Goal: Task Accomplishment & Management: Manage account settings

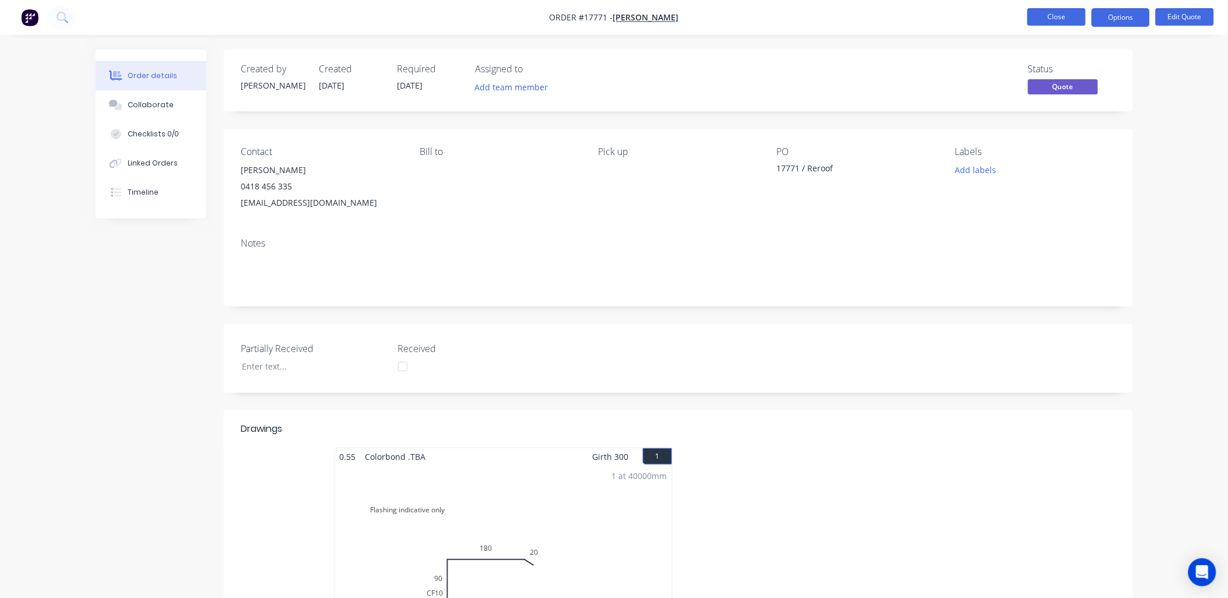
click at [1045, 16] on button "Close" at bounding box center [1056, 16] width 58 height 17
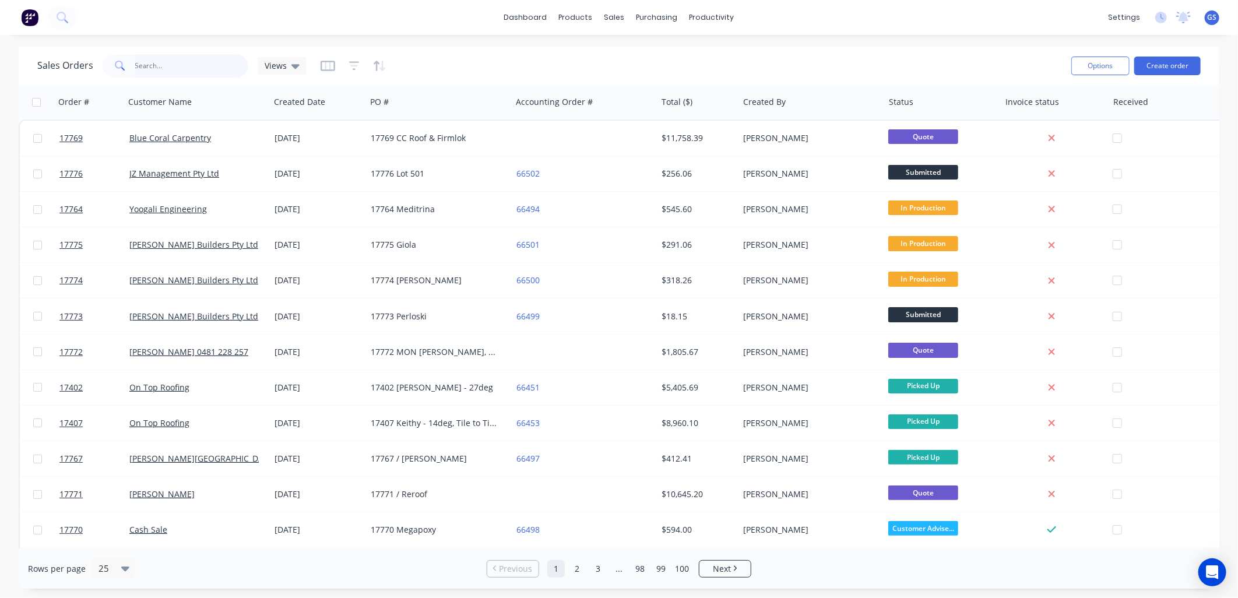
click at [200, 67] on input "text" at bounding box center [192, 65] width 114 height 23
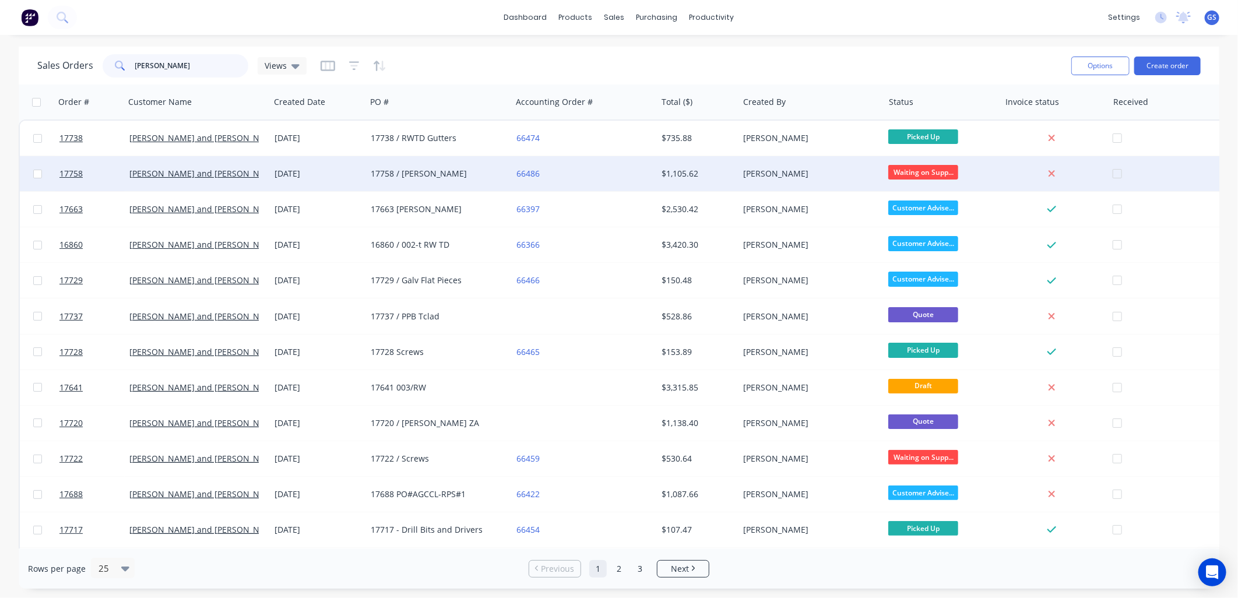
type input "[PERSON_NAME]"
click at [416, 177] on div "17758 / [PERSON_NAME]" at bounding box center [435, 174] width 129 height 12
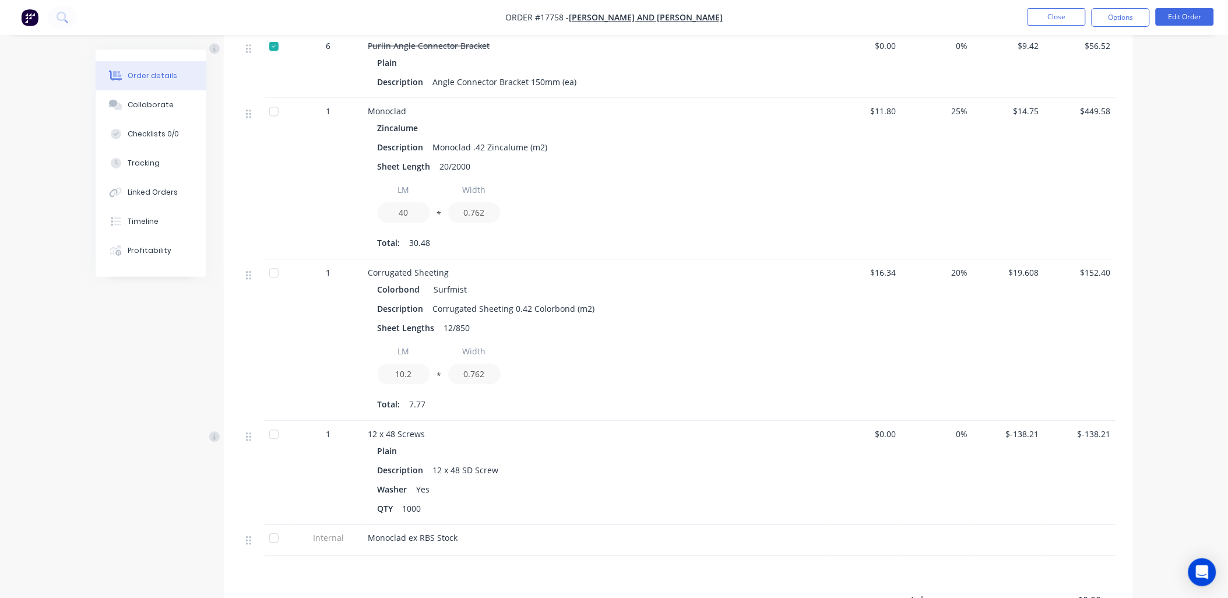
scroll to position [842, 0]
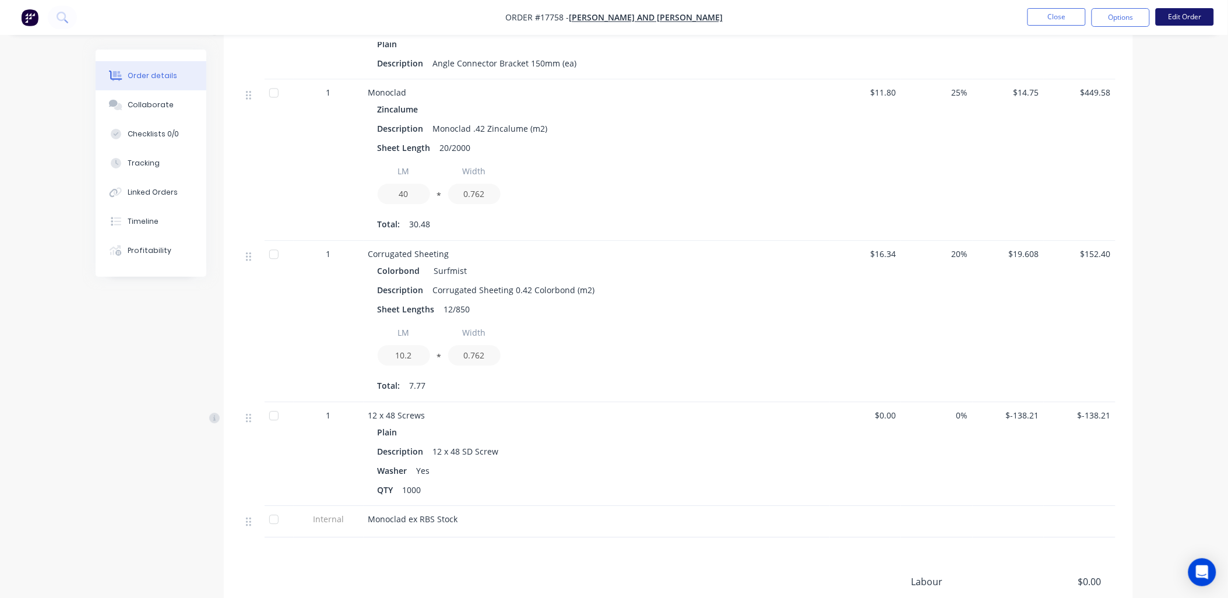
click at [1180, 18] on button "Edit Order" at bounding box center [1185, 16] width 58 height 17
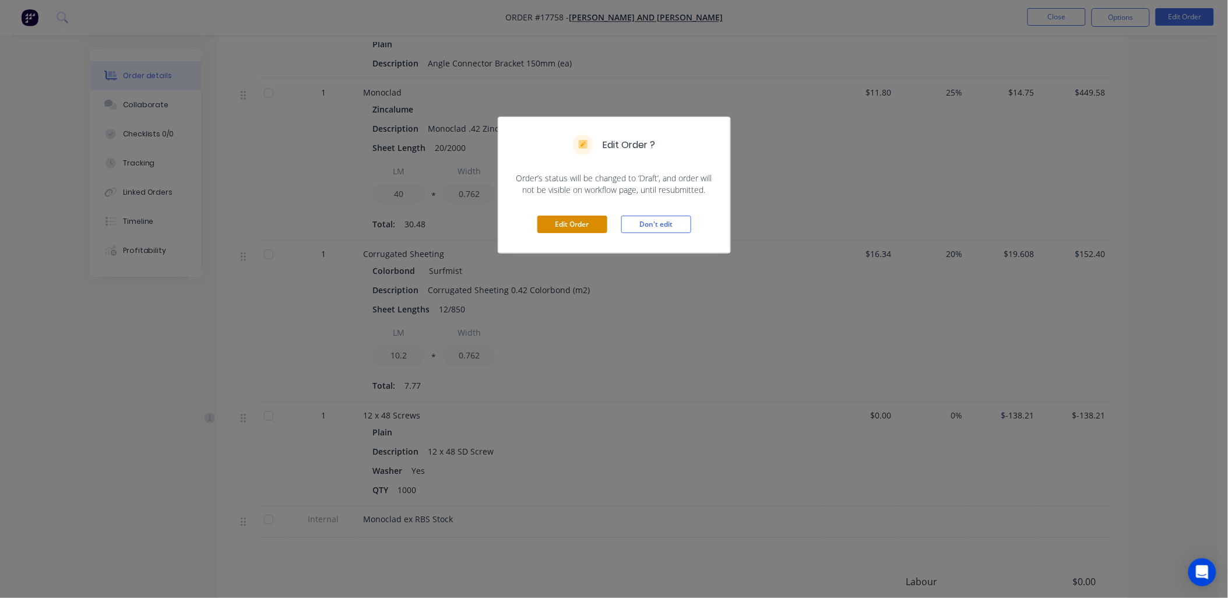
click at [590, 223] on button "Edit Order" at bounding box center [572, 224] width 70 height 17
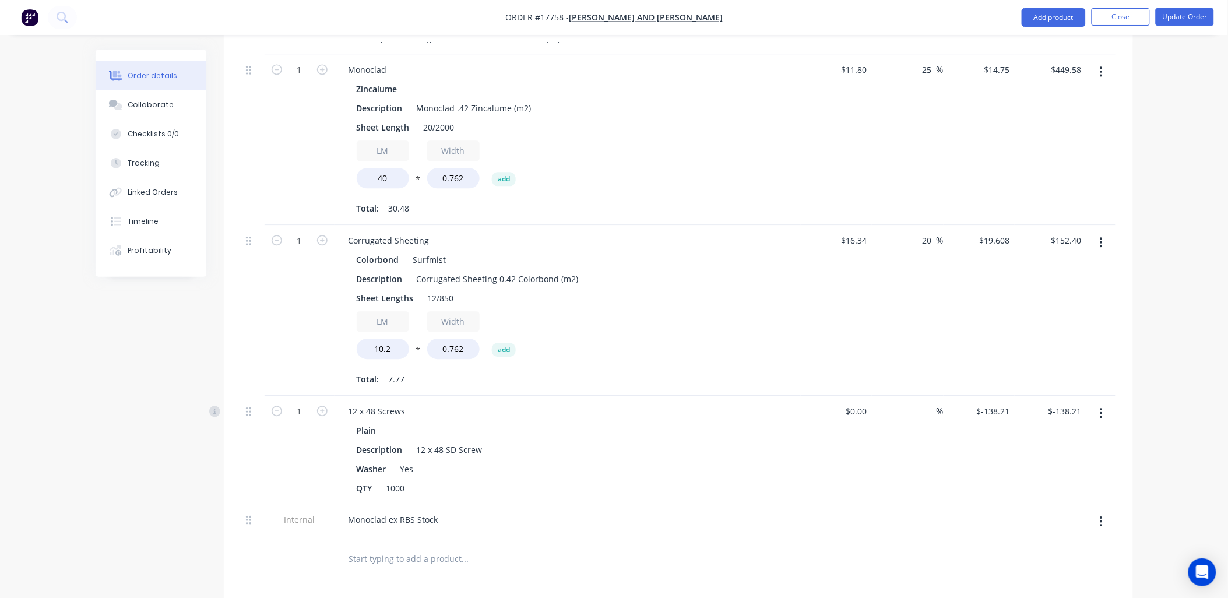
scroll to position [1036, 0]
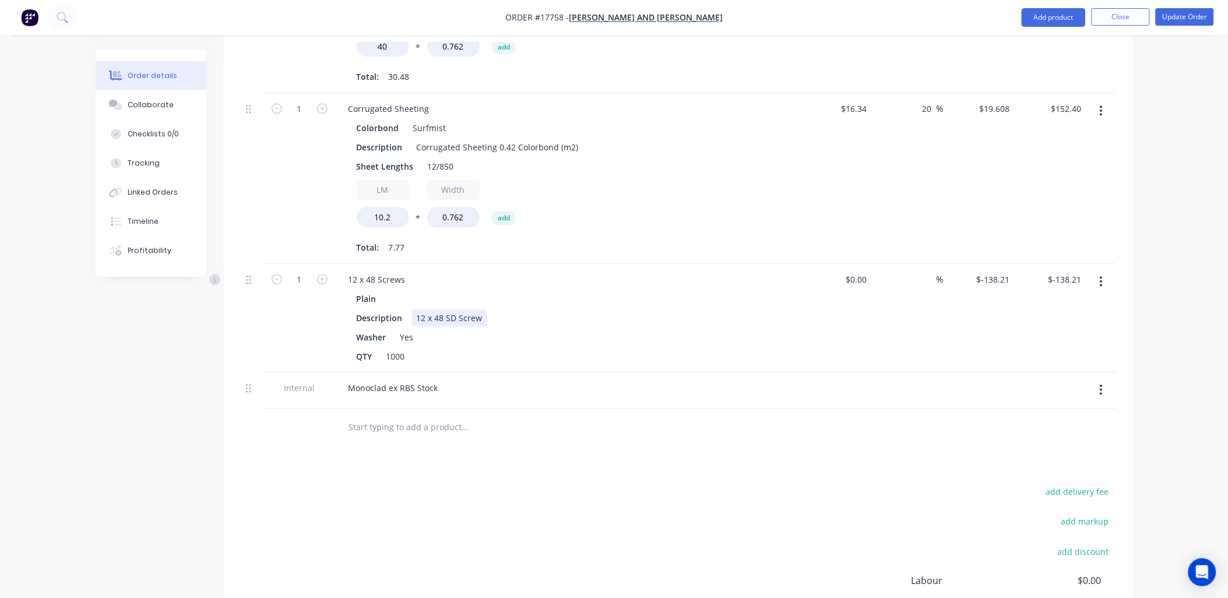
click at [481, 309] on div "12 x 48 SD Screw" at bounding box center [449, 317] width 75 height 17
click at [1186, 15] on button "Update Order" at bounding box center [1185, 16] width 58 height 17
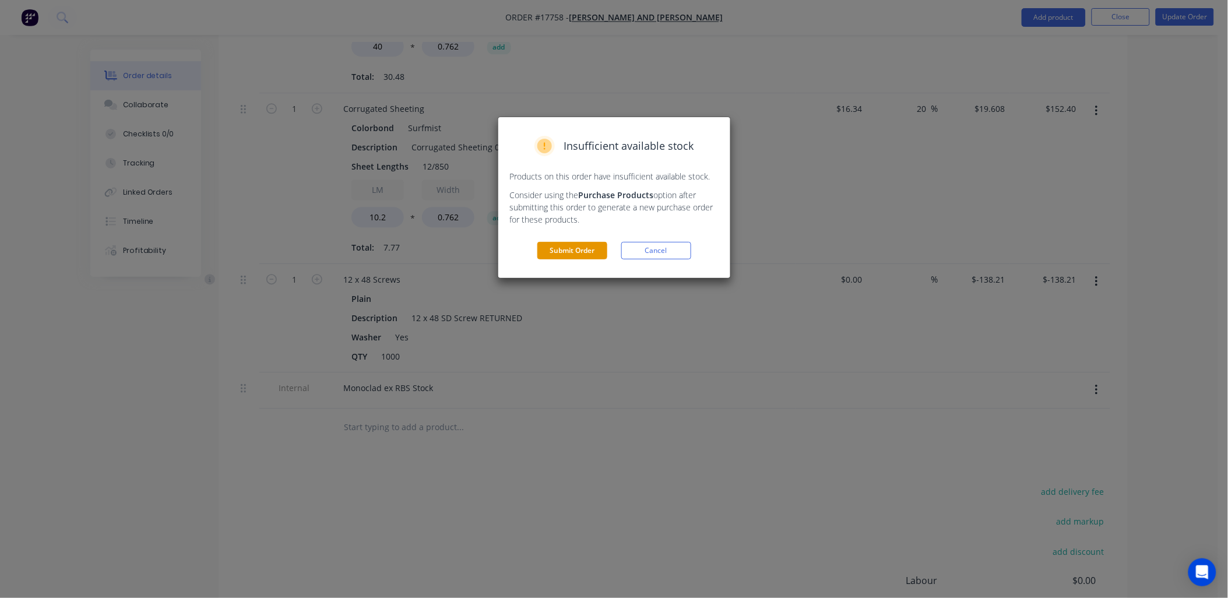
click at [603, 249] on button "Submit Order" at bounding box center [572, 250] width 70 height 17
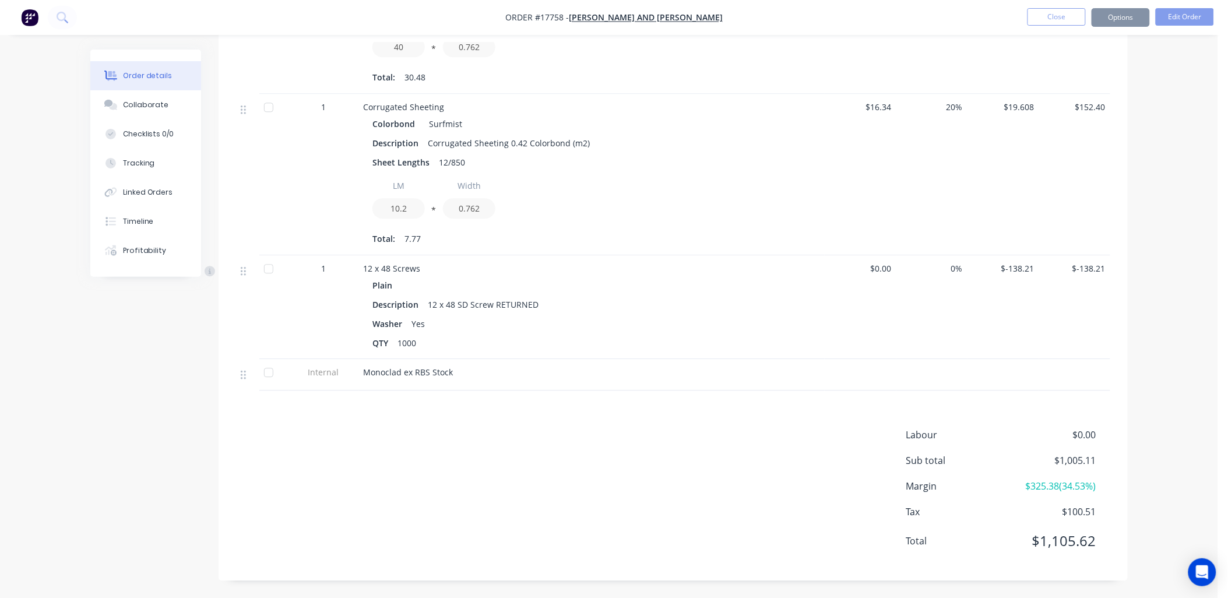
scroll to position [988, 0]
